Goal: Task Accomplishment & Management: Use online tool/utility

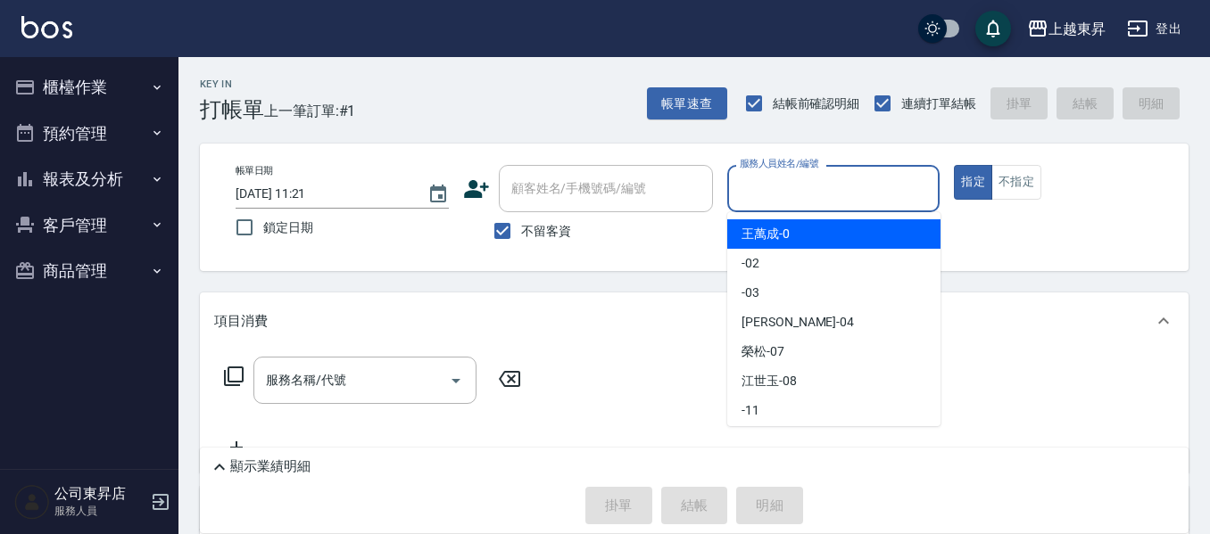
click at [759, 192] on input "服務人員姓名/編號" at bounding box center [833, 188] width 197 height 31
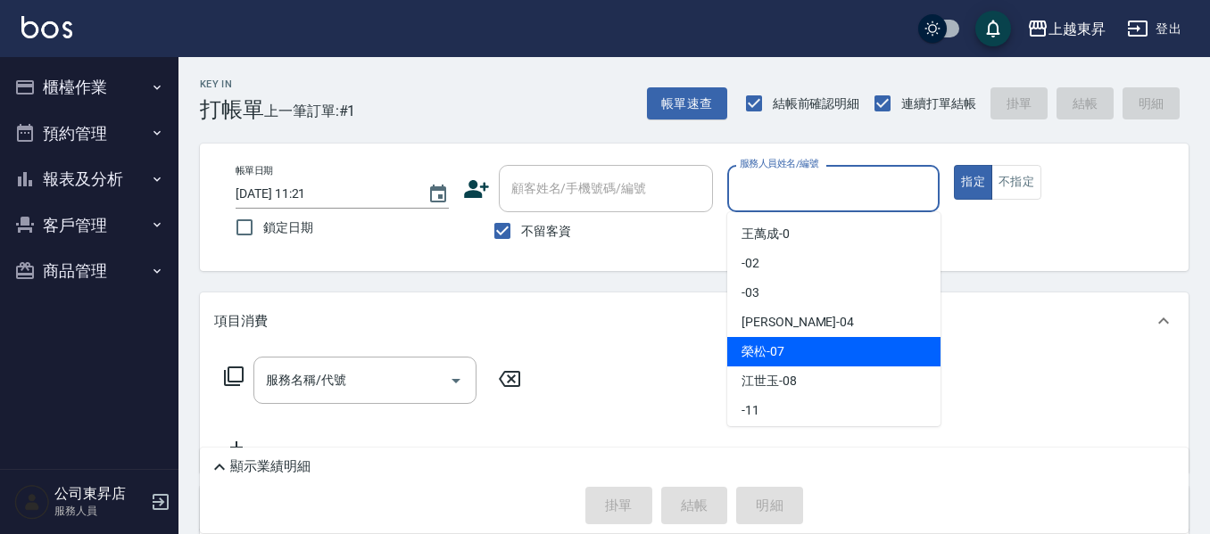
click at [765, 351] on span "[PERSON_NAME] -07" at bounding box center [762, 352] width 43 height 19
type input "[PERSON_NAME]-07"
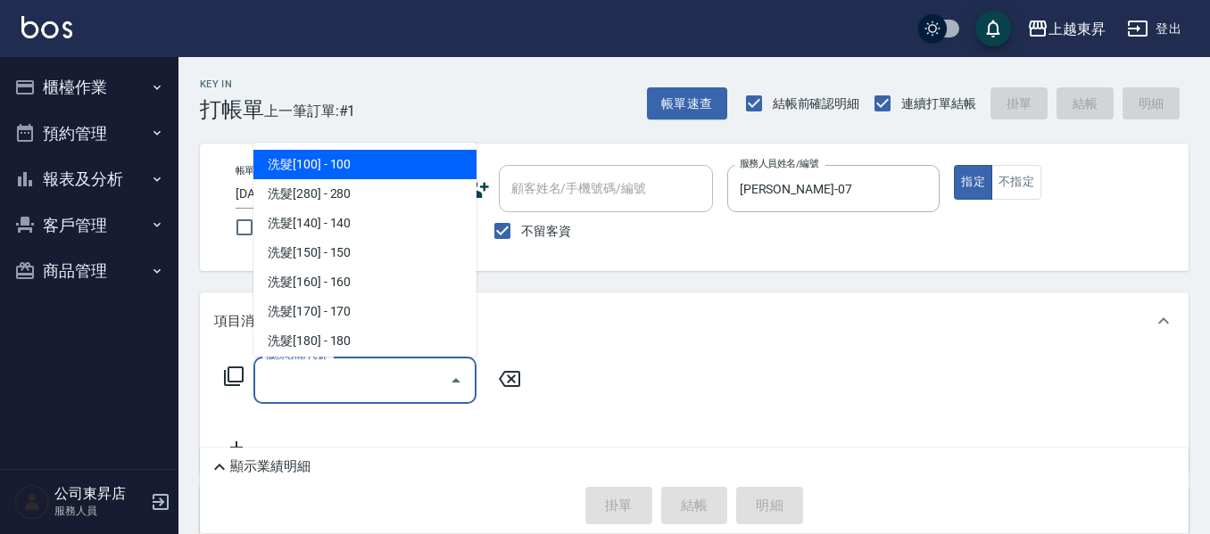
click at [339, 376] on input "服務名稱/代號" at bounding box center [351, 380] width 180 height 31
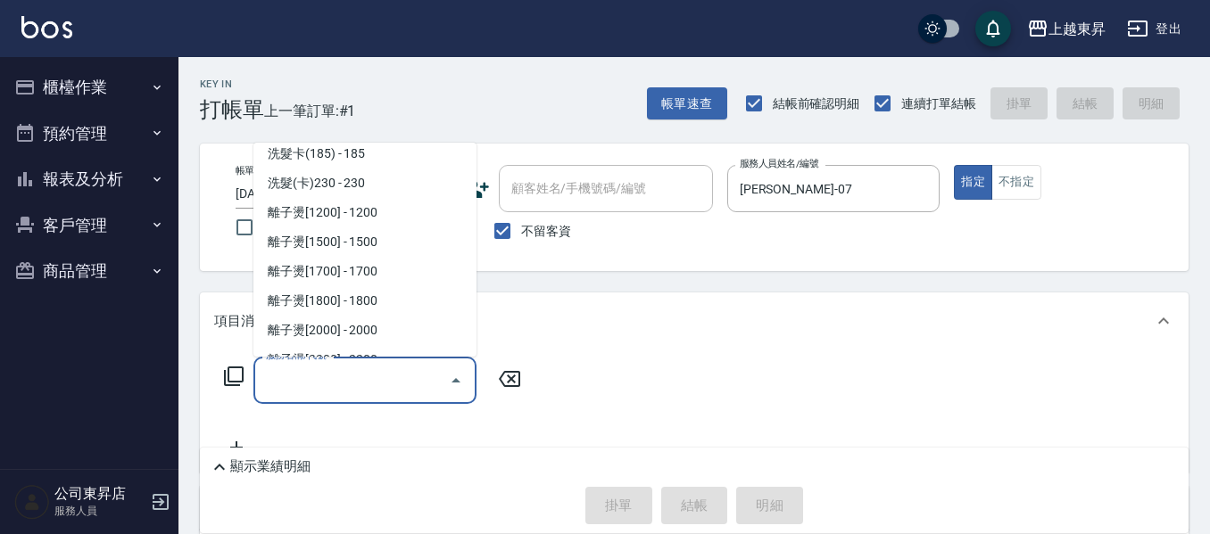
scroll to position [535, 0]
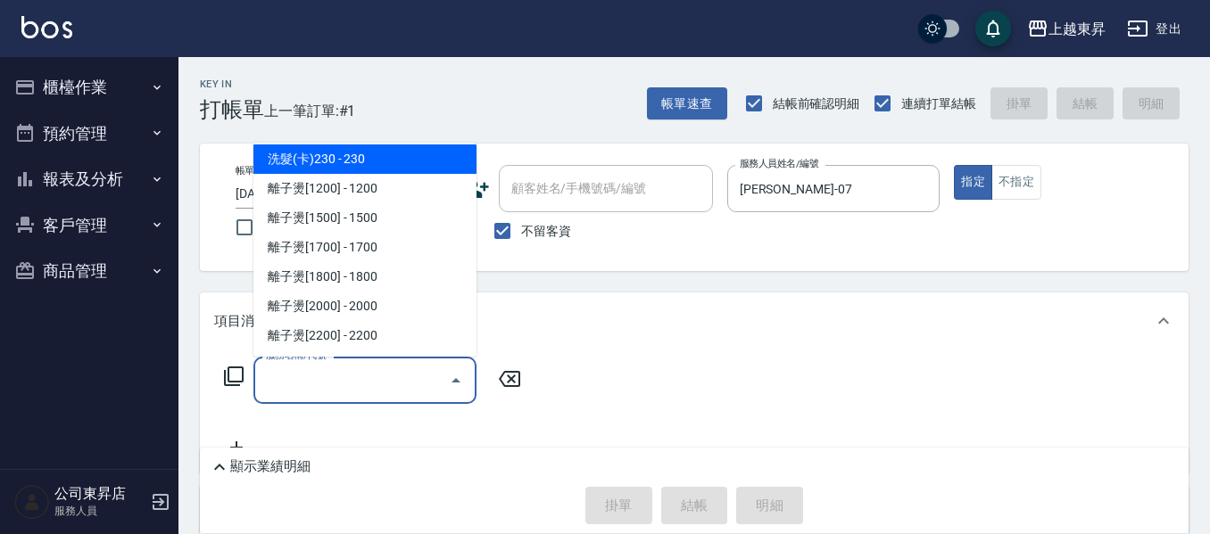
click at [408, 153] on span "洗髮(卡)230 - 230" at bounding box center [364, 159] width 223 height 29
type input "洗髮(卡)230(224)"
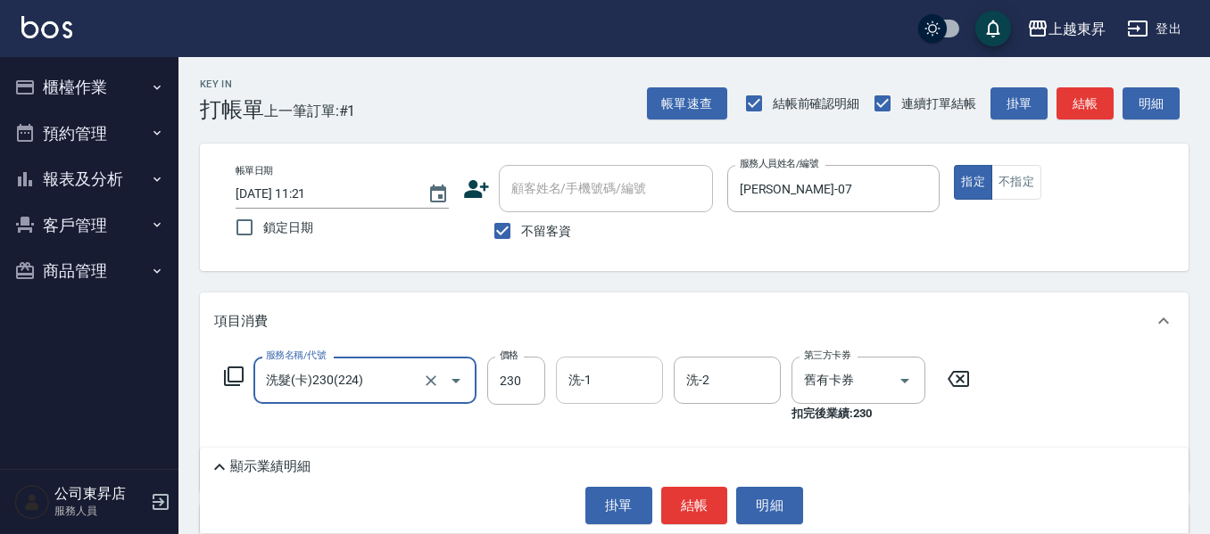
click at [582, 375] on input "洗-1" at bounding box center [609, 380] width 91 height 31
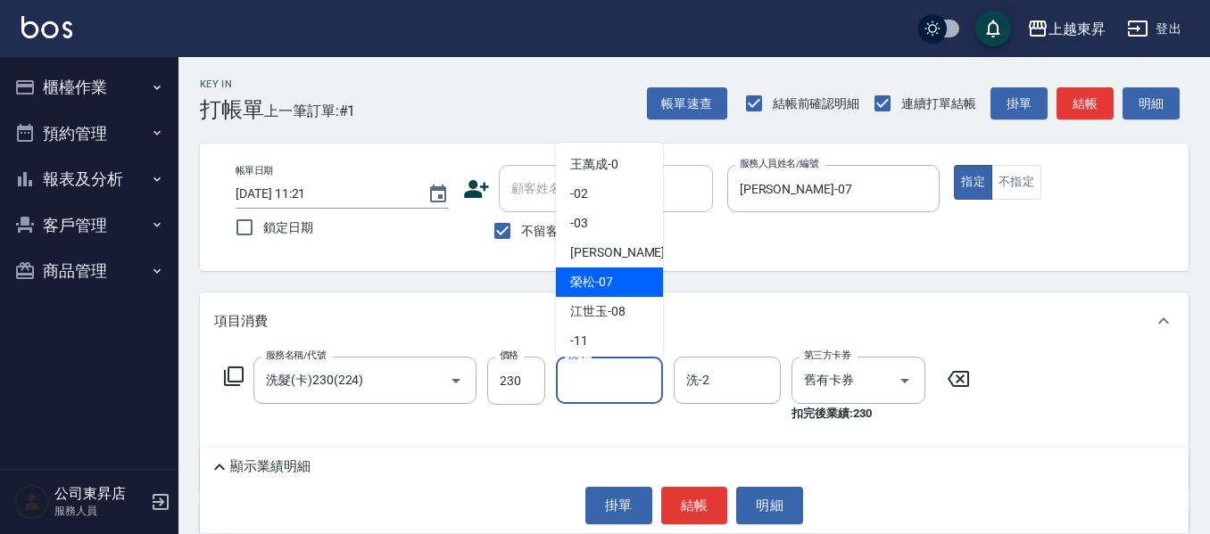
click at [610, 277] on span "[PERSON_NAME] -07" at bounding box center [591, 282] width 43 height 19
type input "[PERSON_NAME]-07"
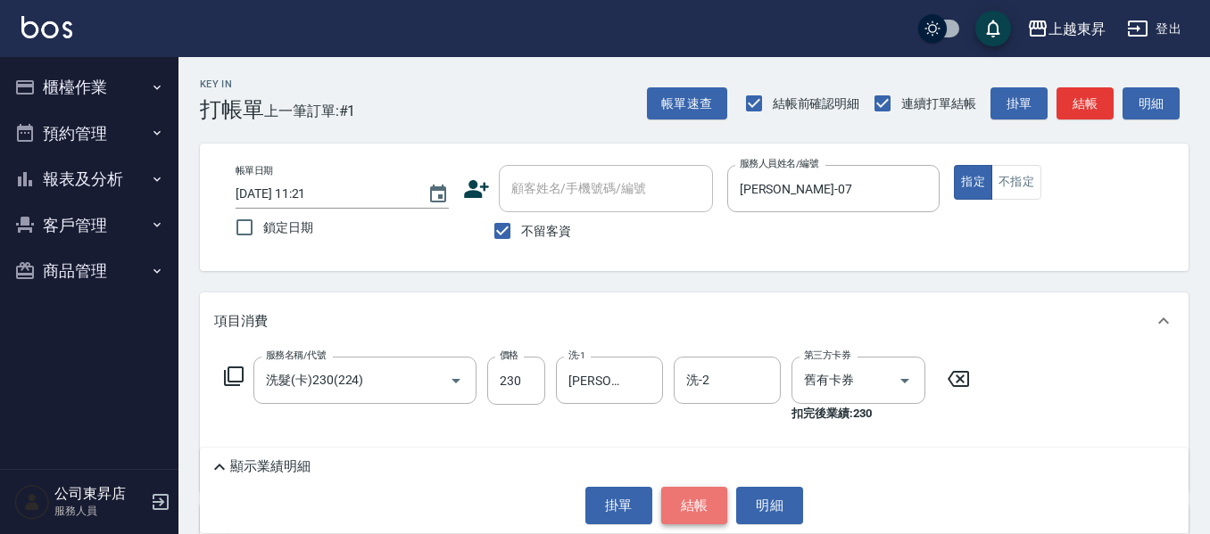
click at [692, 502] on button "結帳" at bounding box center [694, 505] width 67 height 37
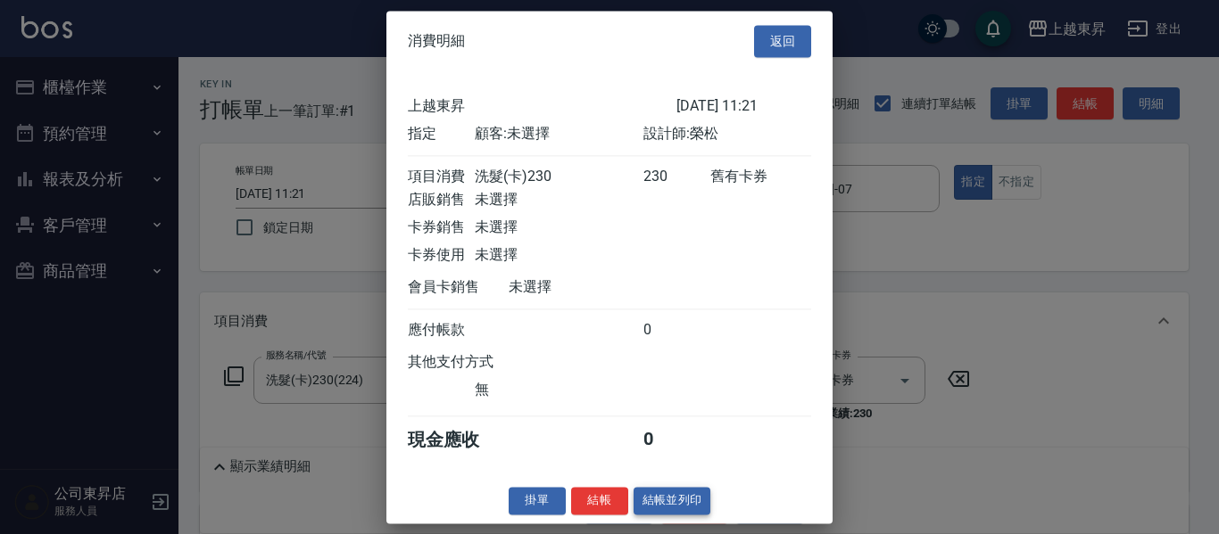
click at [674, 515] on button "結帳並列印" at bounding box center [672, 501] width 78 height 28
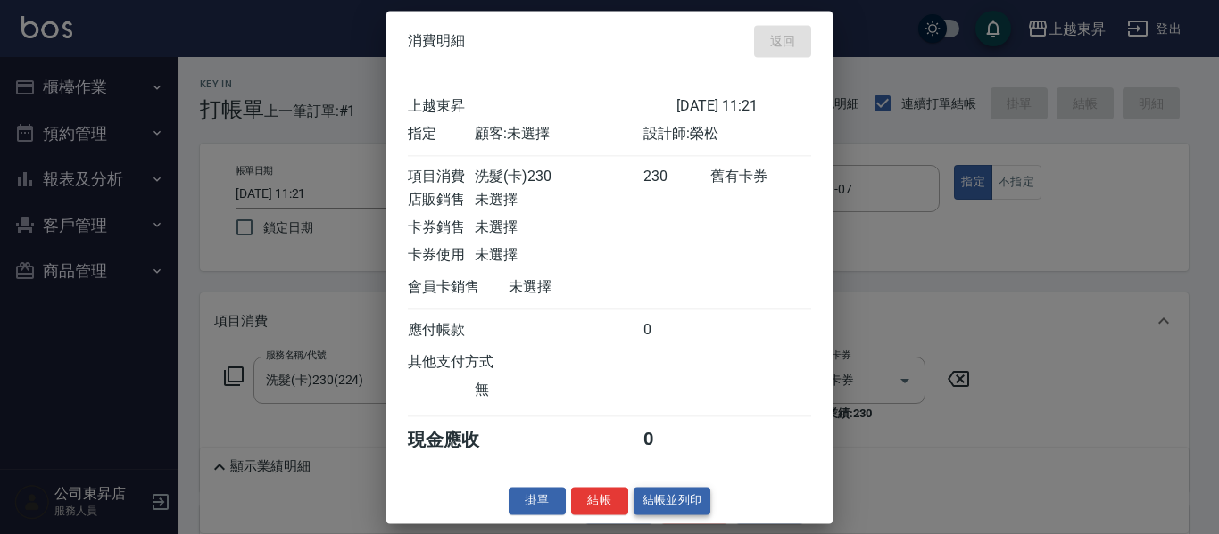
type input "[DATE] 12:46"
